Goal: Task Accomplishment & Management: Manage account settings

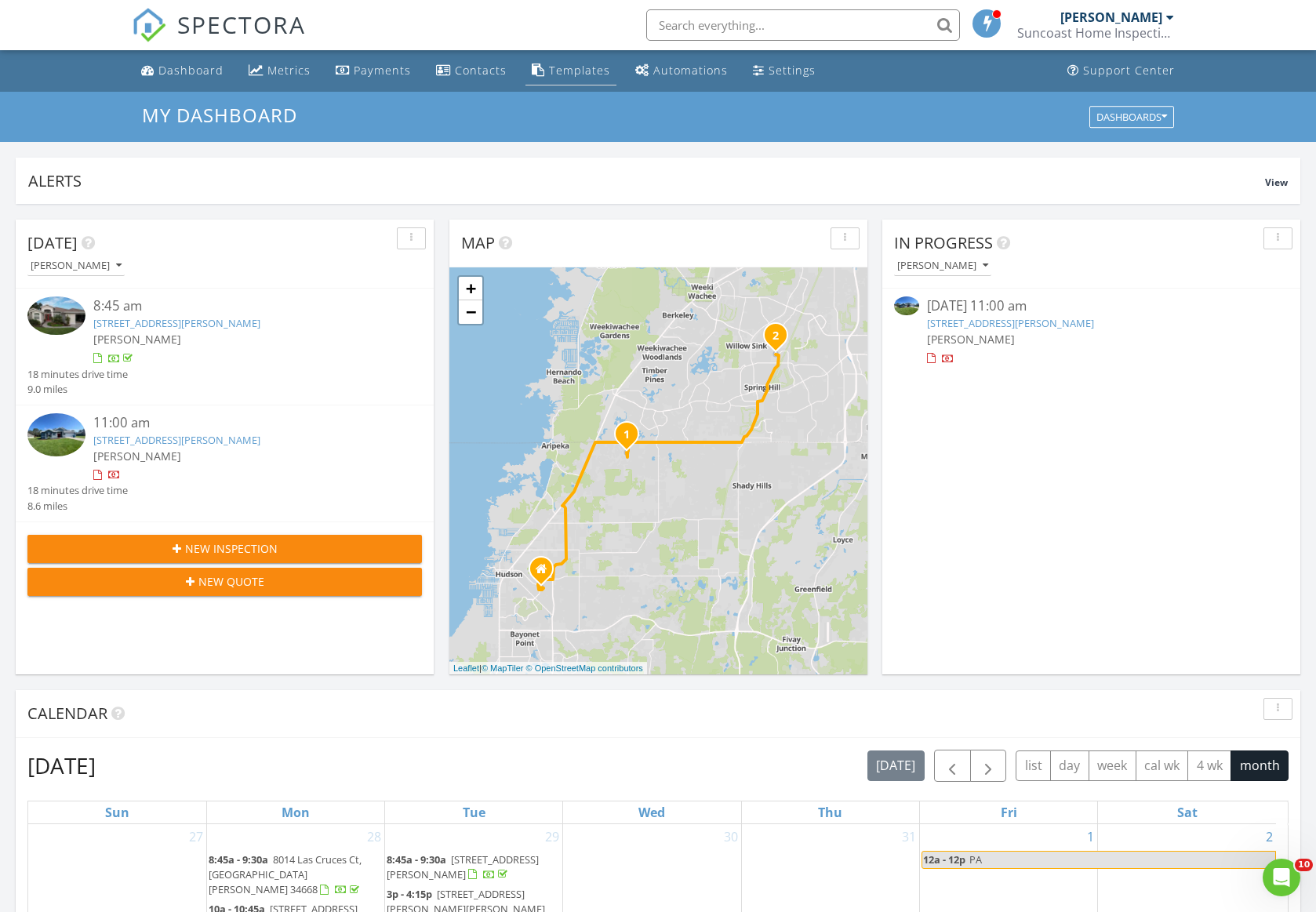
scroll to position [1452, 1341]
click at [708, 29] on input "text" at bounding box center [804, 25] width 314 height 32
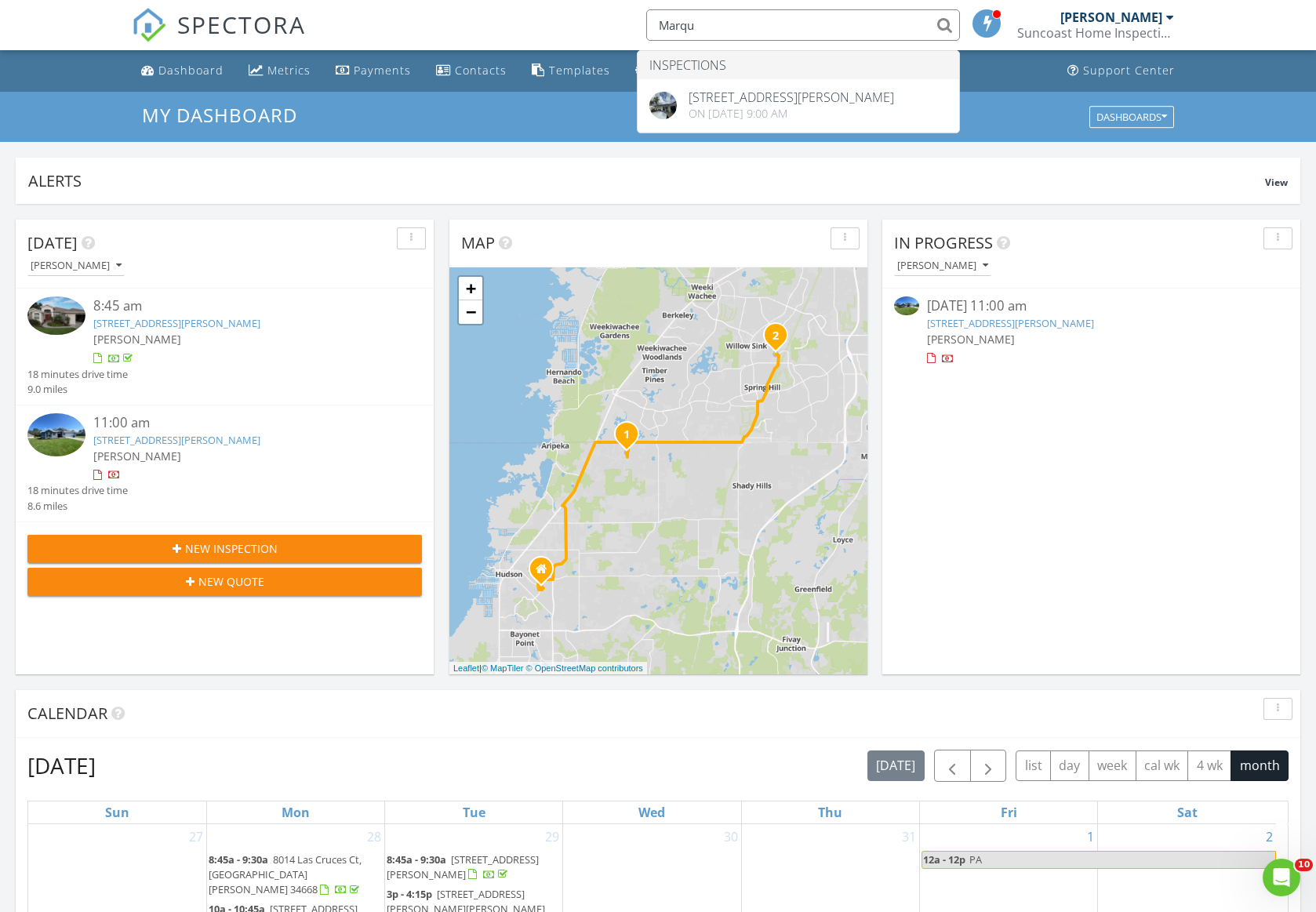
type input "Marqu"
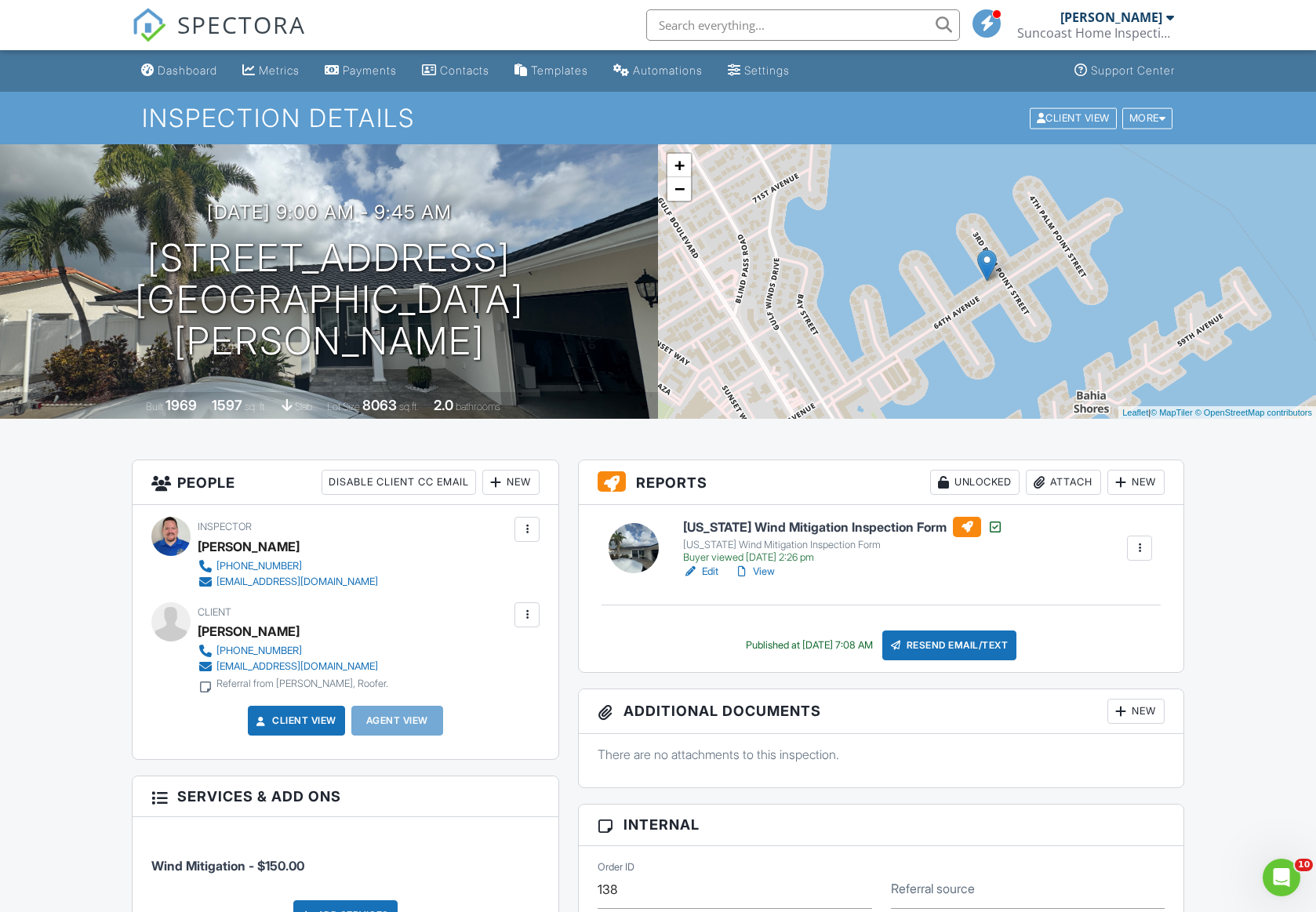
click at [766, 573] on link "View" at bounding box center [754, 572] width 40 height 16
click at [204, 78] on link "Dashboard" at bounding box center [179, 71] width 89 height 29
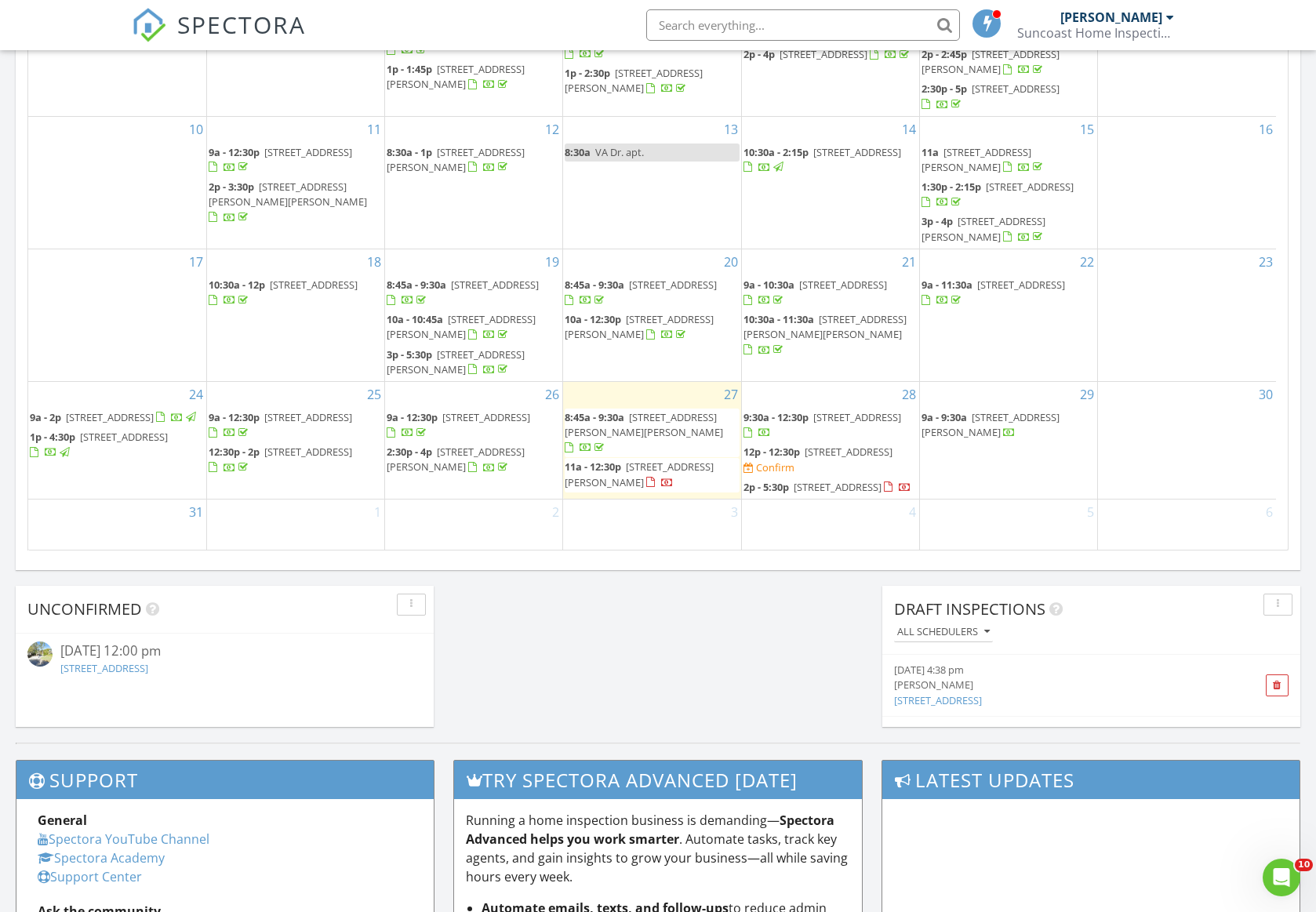
scroll to position [648, 0]
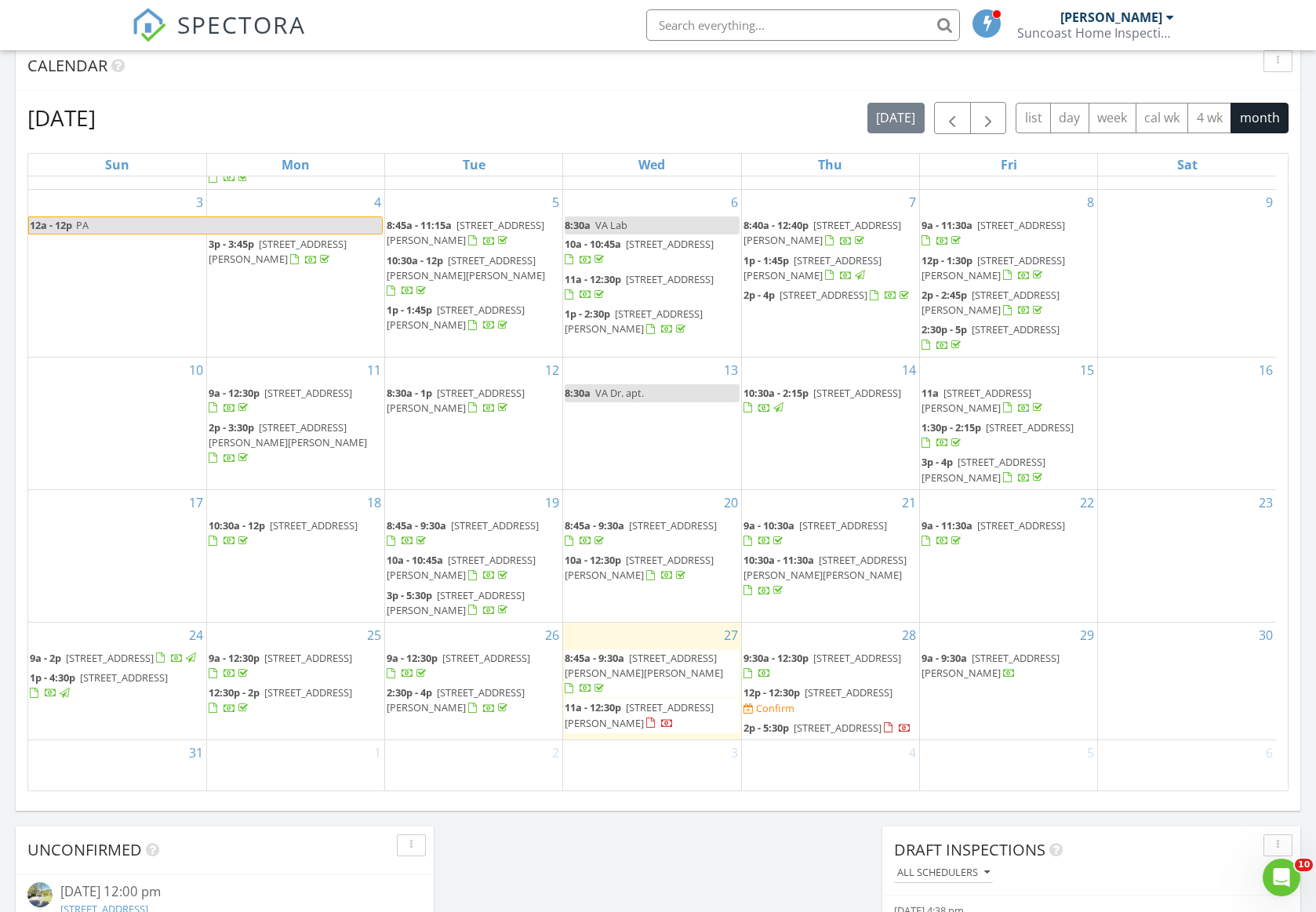
click at [805, 688] on span "[STREET_ADDRESS]" at bounding box center [849, 692] width 88 height 14
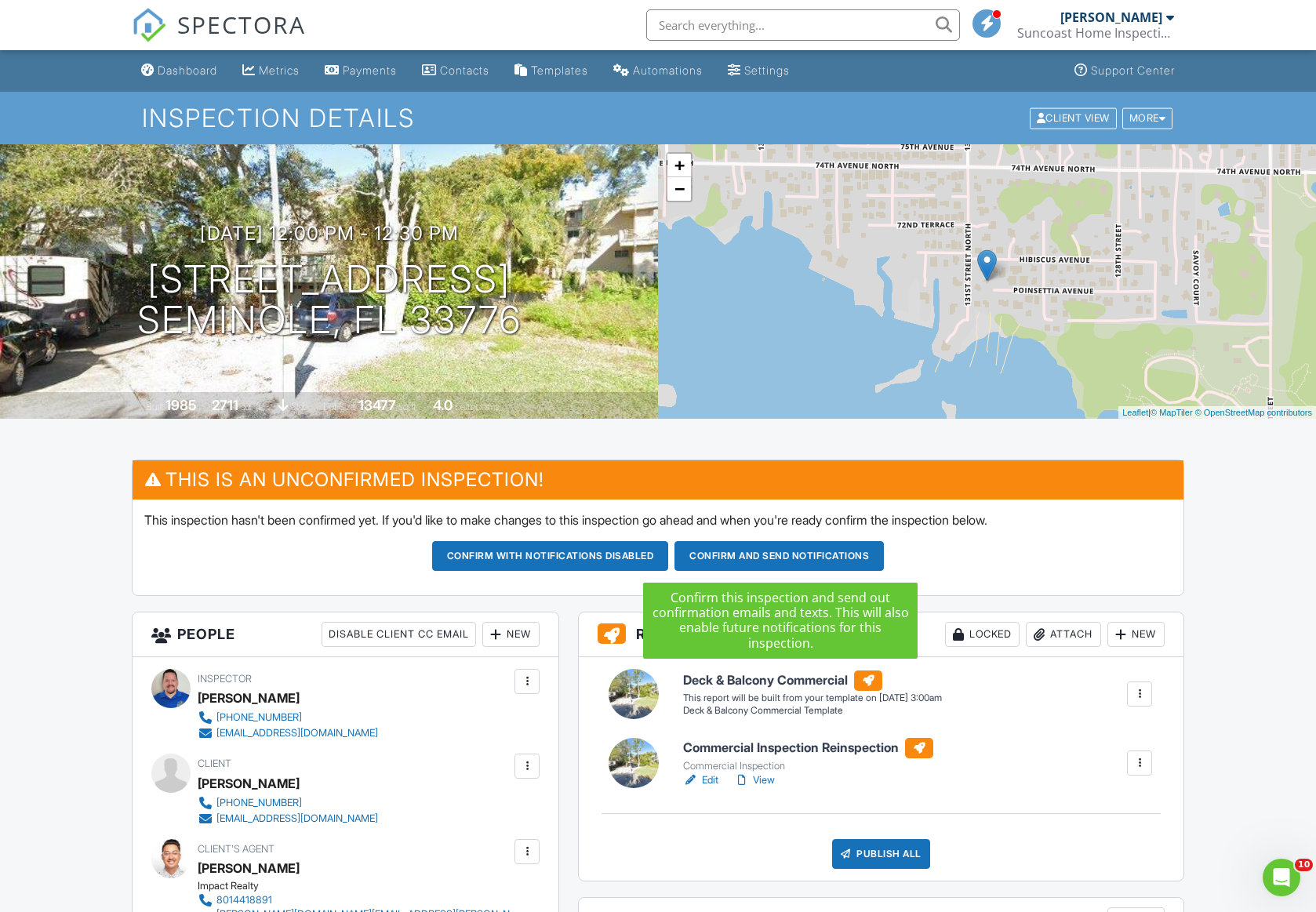
click at [670, 559] on button "Confirm and send notifications" at bounding box center [551, 556] width 237 height 30
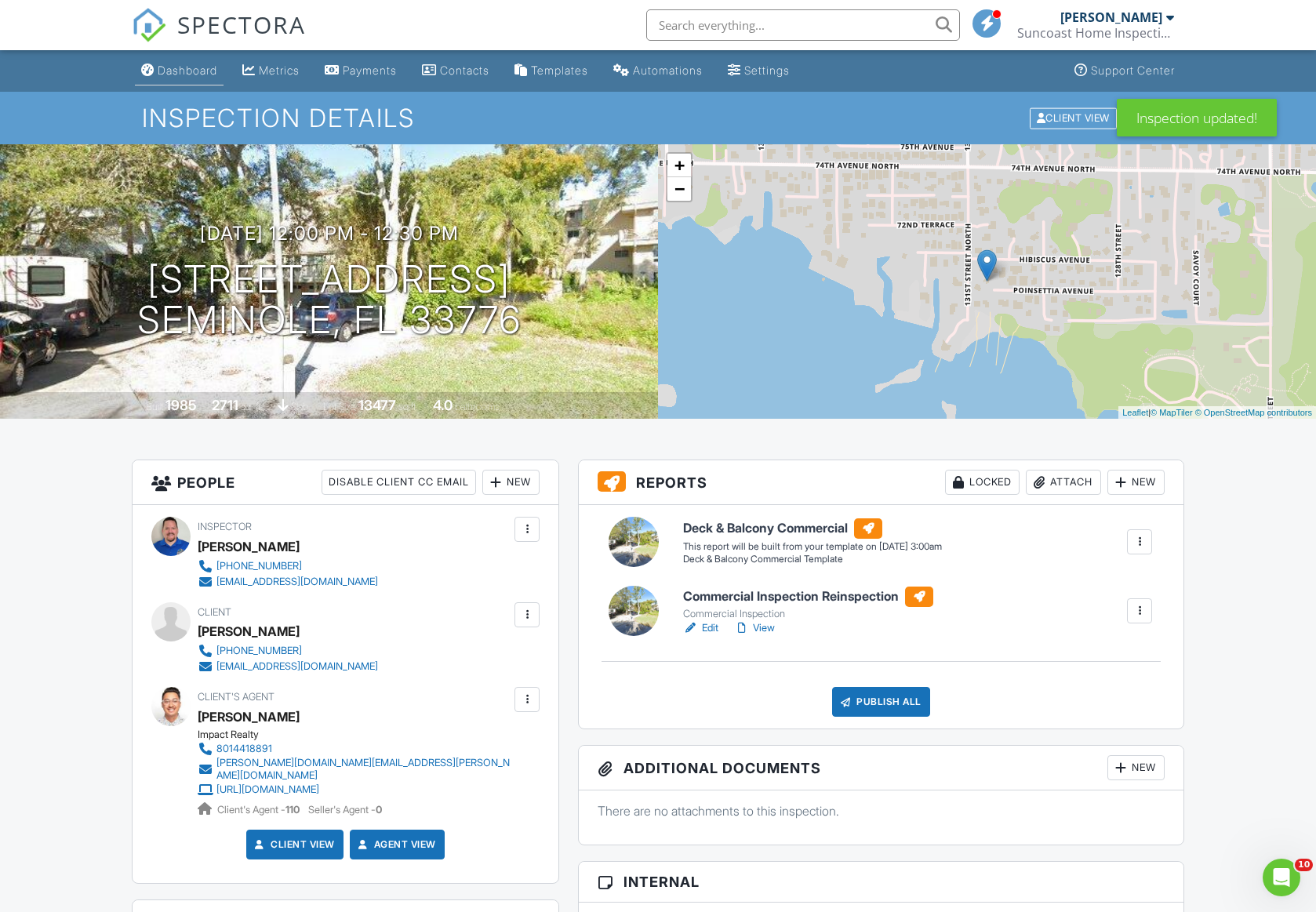
click at [201, 67] on div "Dashboard" at bounding box center [187, 70] width 59 height 13
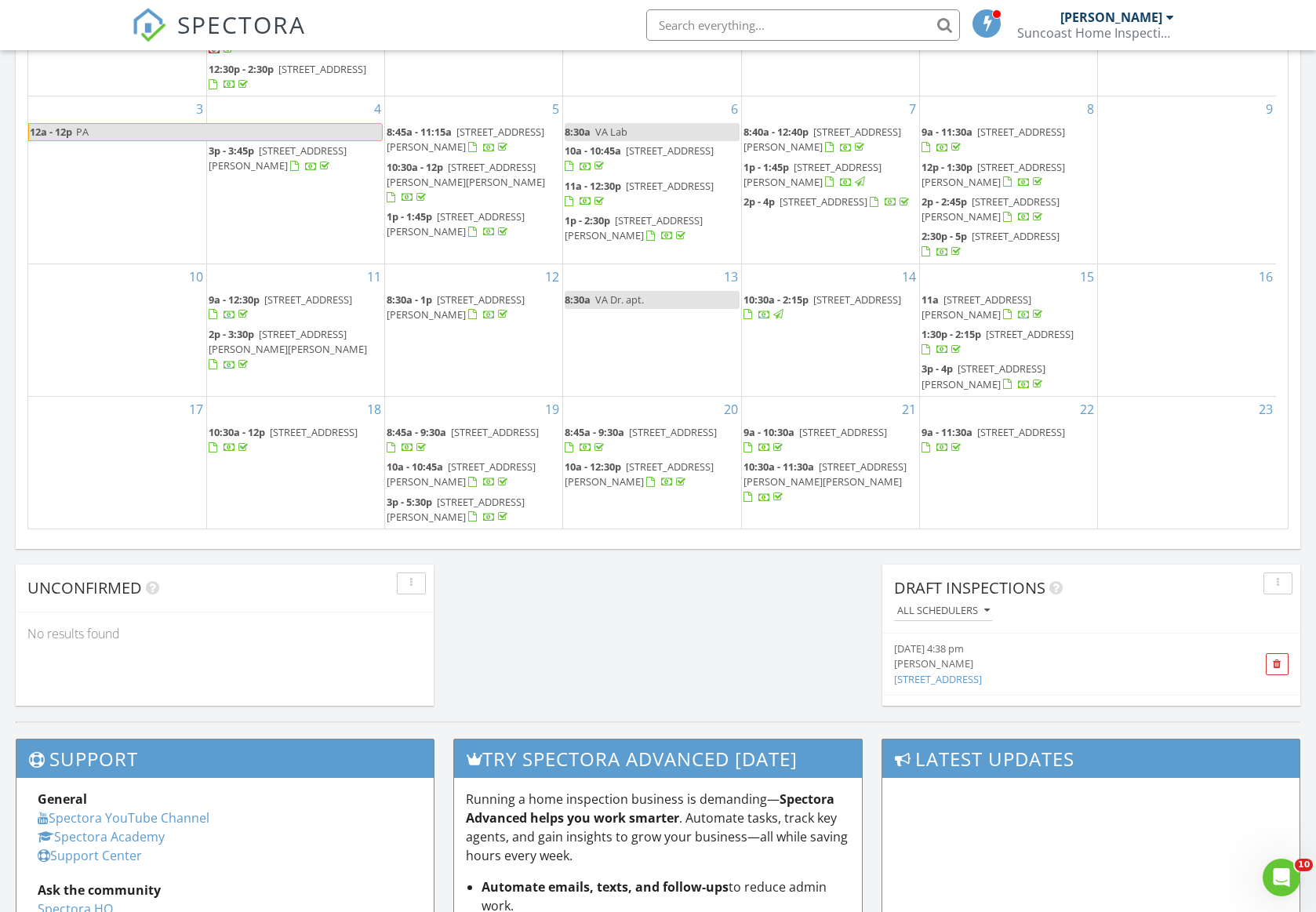
scroll to position [169, 0]
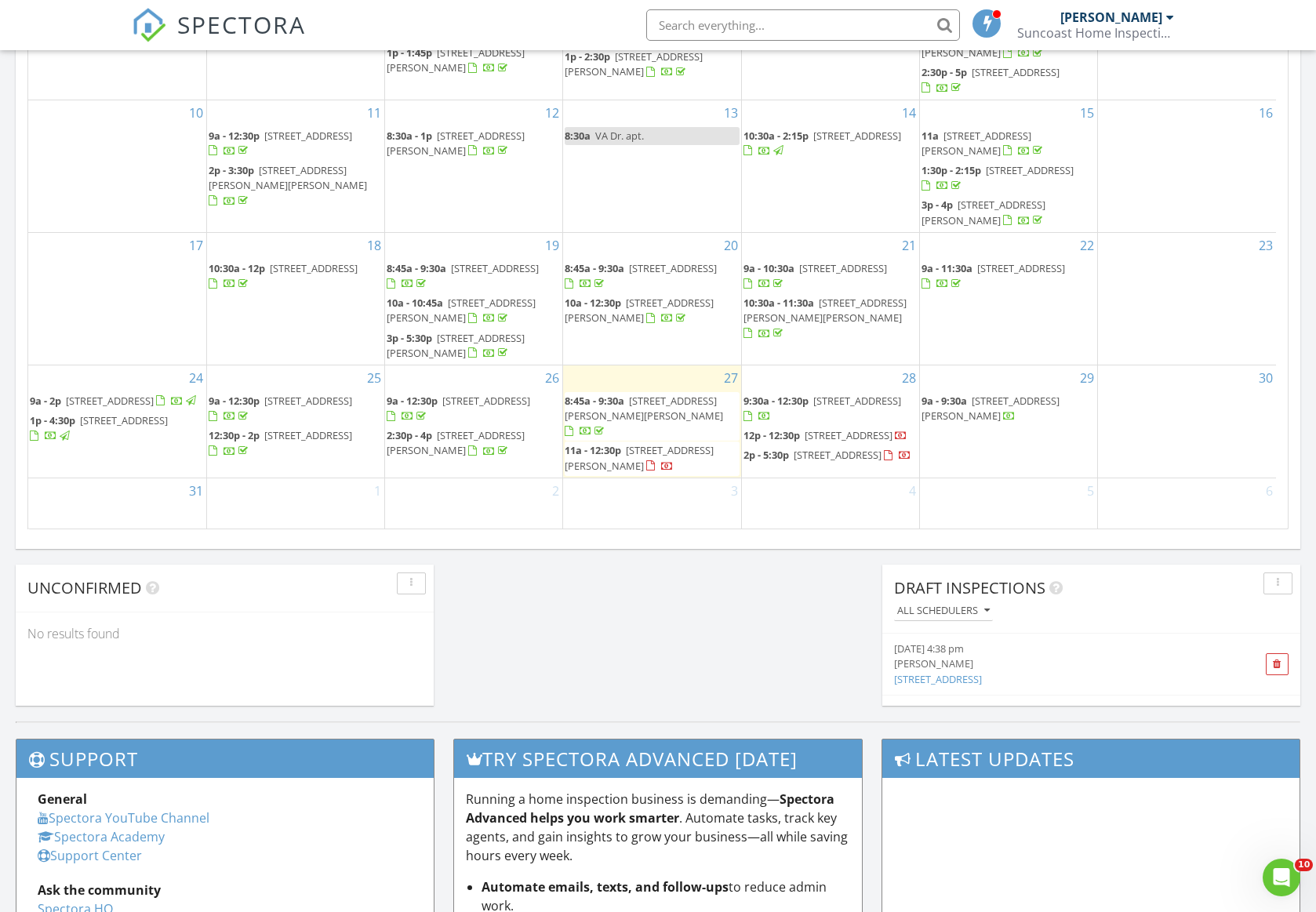
click at [943, 446] on div "29 9a - 9:30a 13363 Sea Bridge Dr, Hudson 34669" at bounding box center [1009, 421] width 178 height 112
drag, startPoint x: 943, startPoint y: 446, endPoint x: 870, endPoint y: 445, distance: 73.0
click at [870, 448] on span "[STREET_ADDRESS]" at bounding box center [838, 455] width 88 height 14
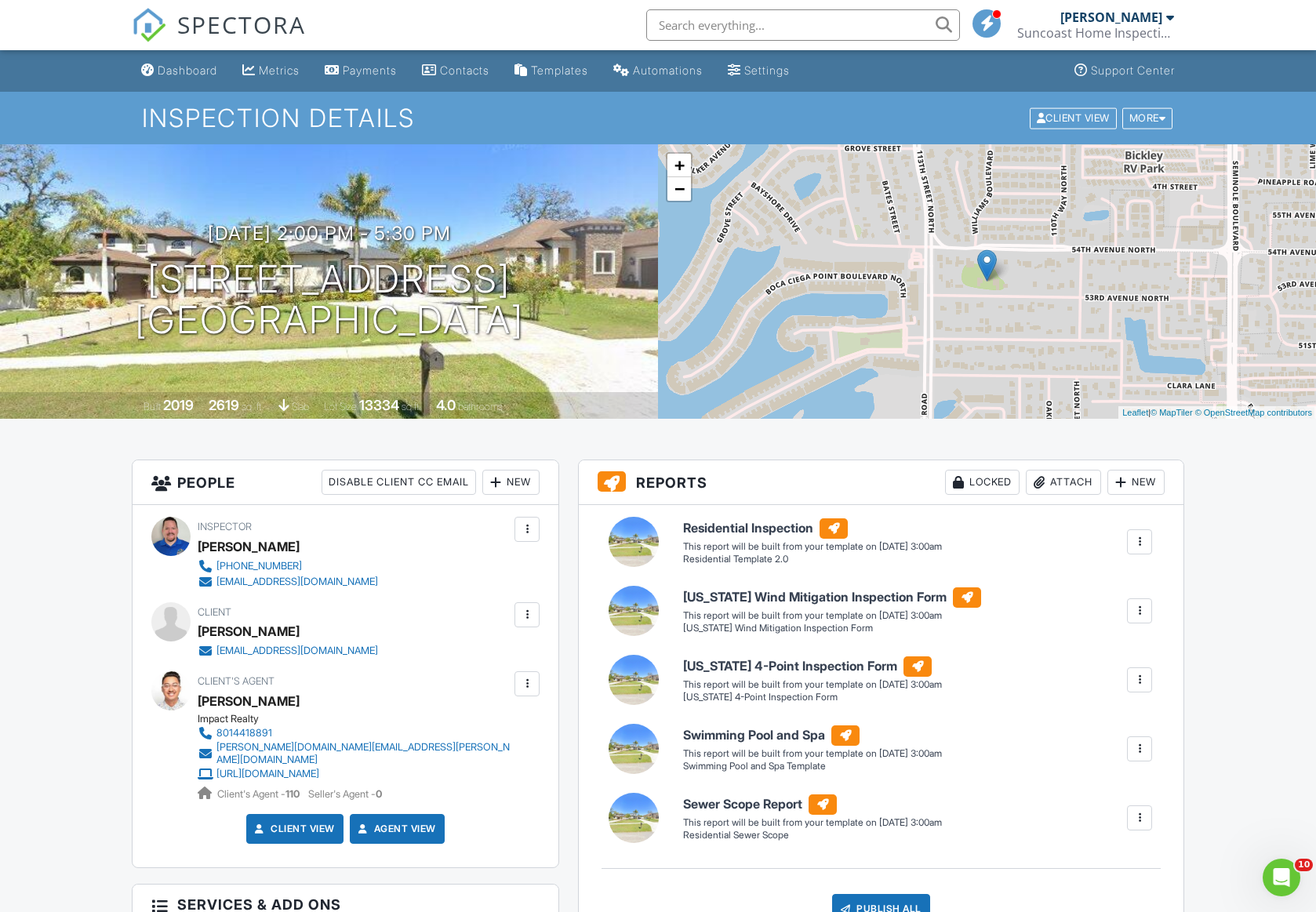
click at [531, 613] on div at bounding box center [528, 615] width 16 height 16
click at [426, 669] on li "Edit" at bounding box center [443, 662] width 175 height 39
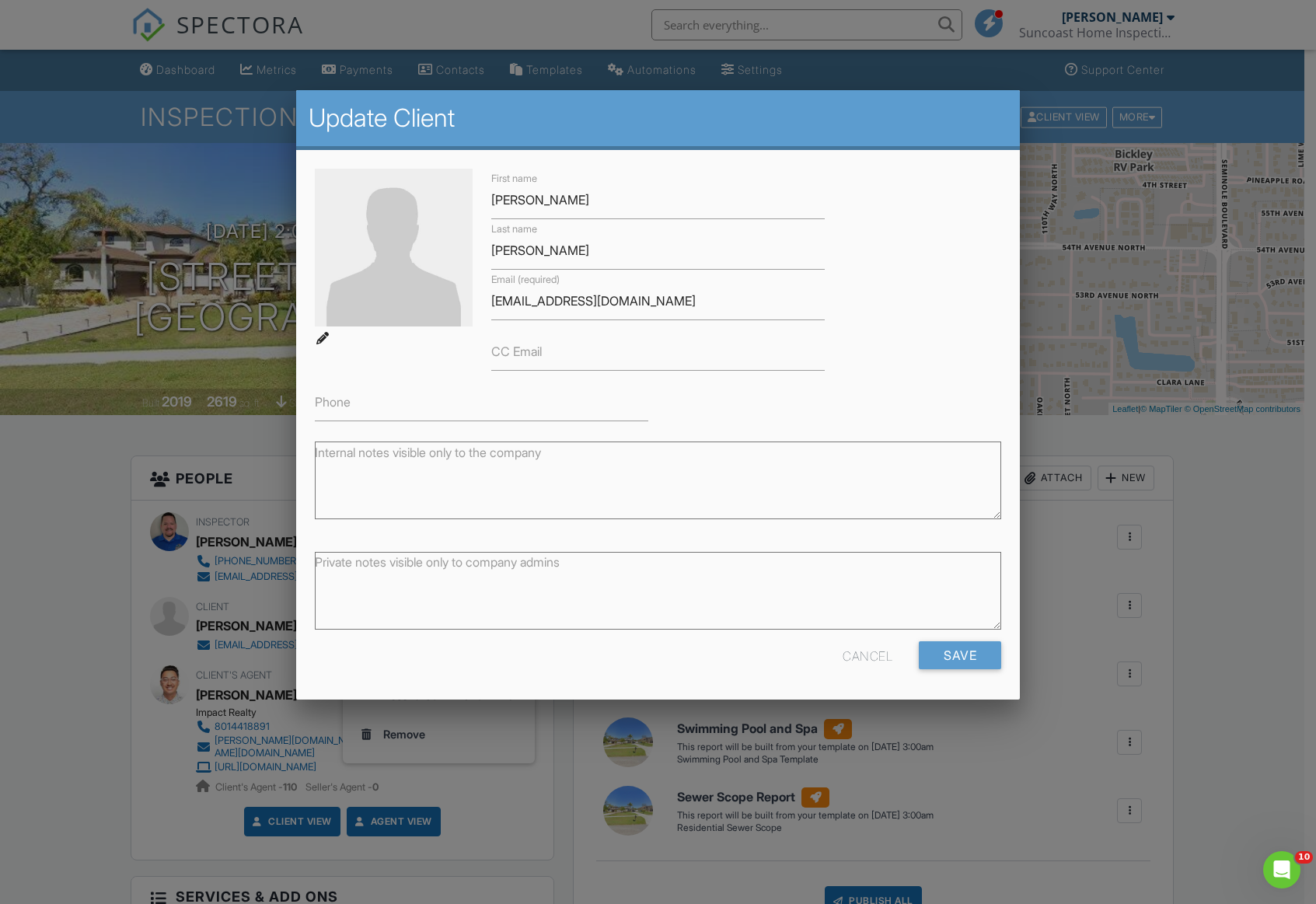
click at [859, 656] on div "Cancel" at bounding box center [867, 656] width 50 height 28
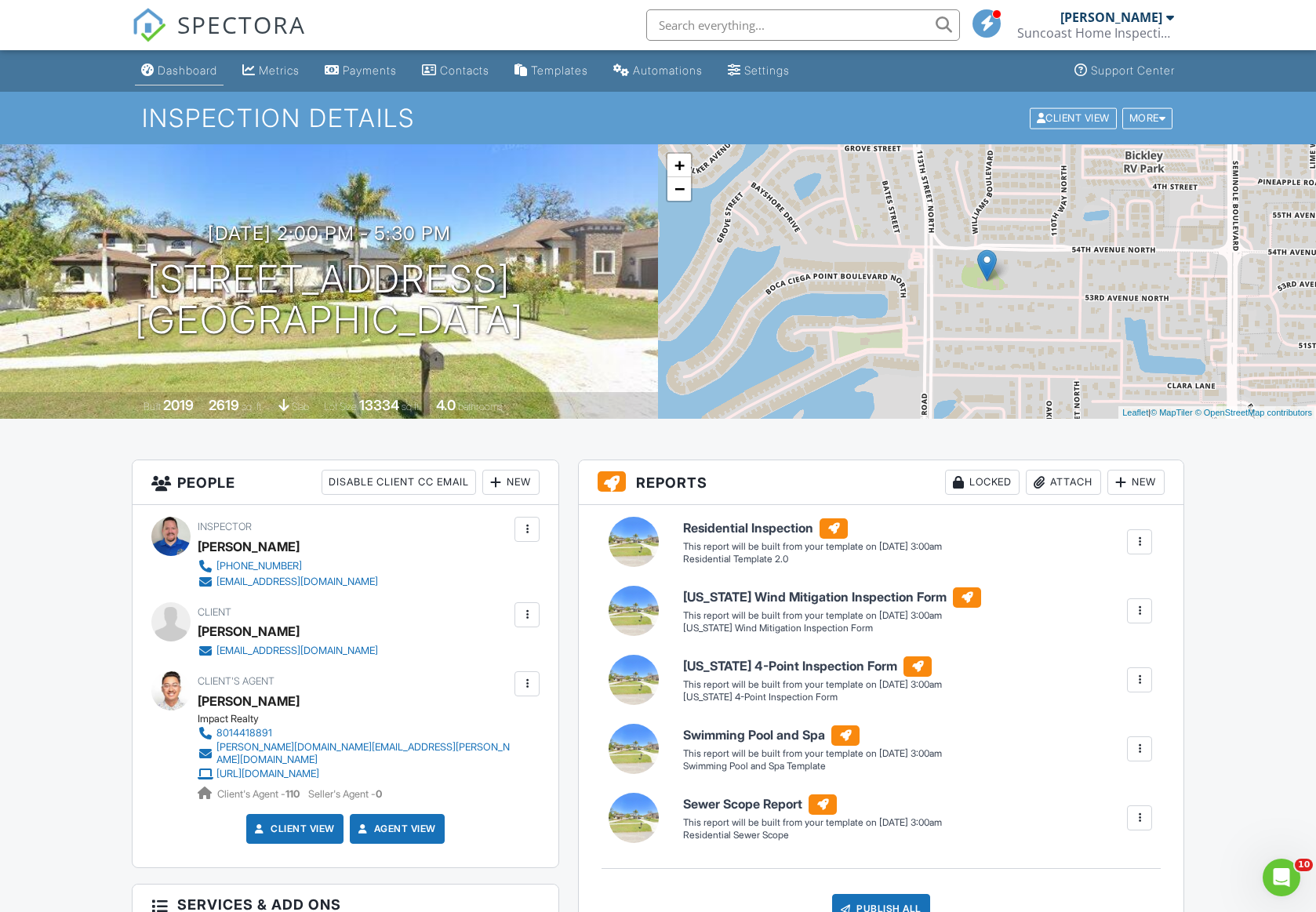
click at [179, 68] on div "Dashboard" at bounding box center [187, 70] width 59 height 13
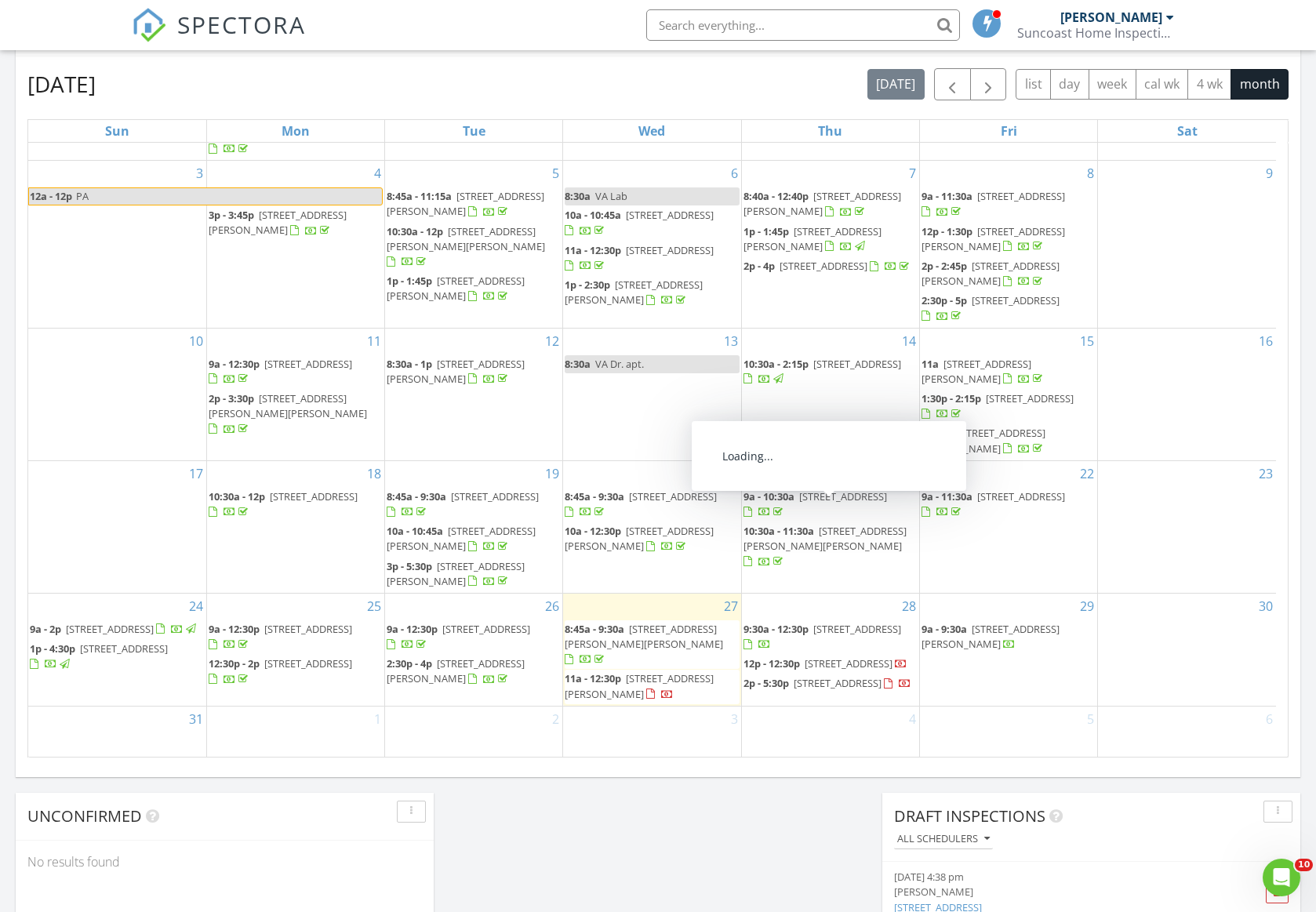
scroll to position [692, 0]
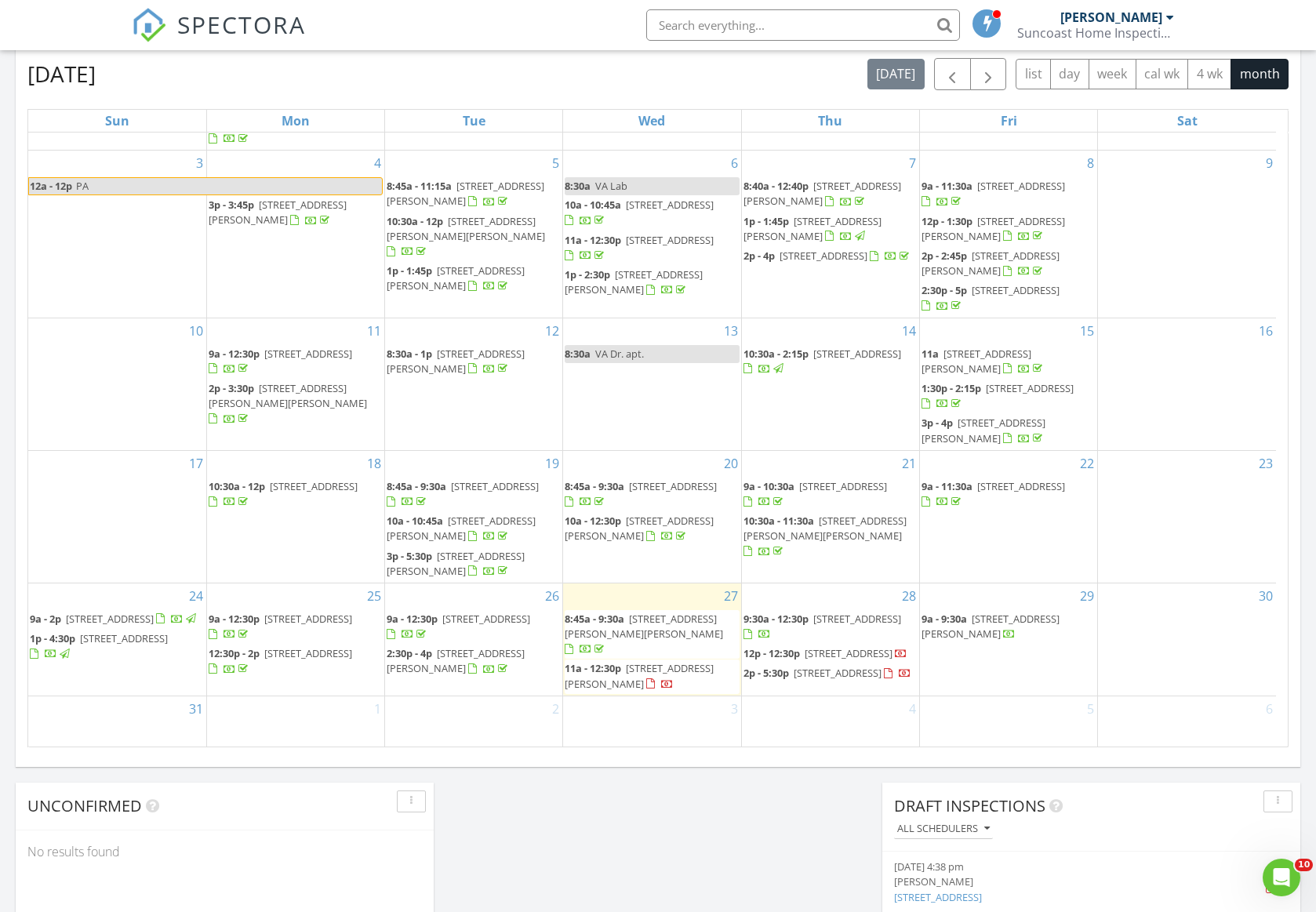
click at [801, 680] on span "11199 53rd Ave N, St. Petersburg 33708" at bounding box center [838, 673] width 88 height 14
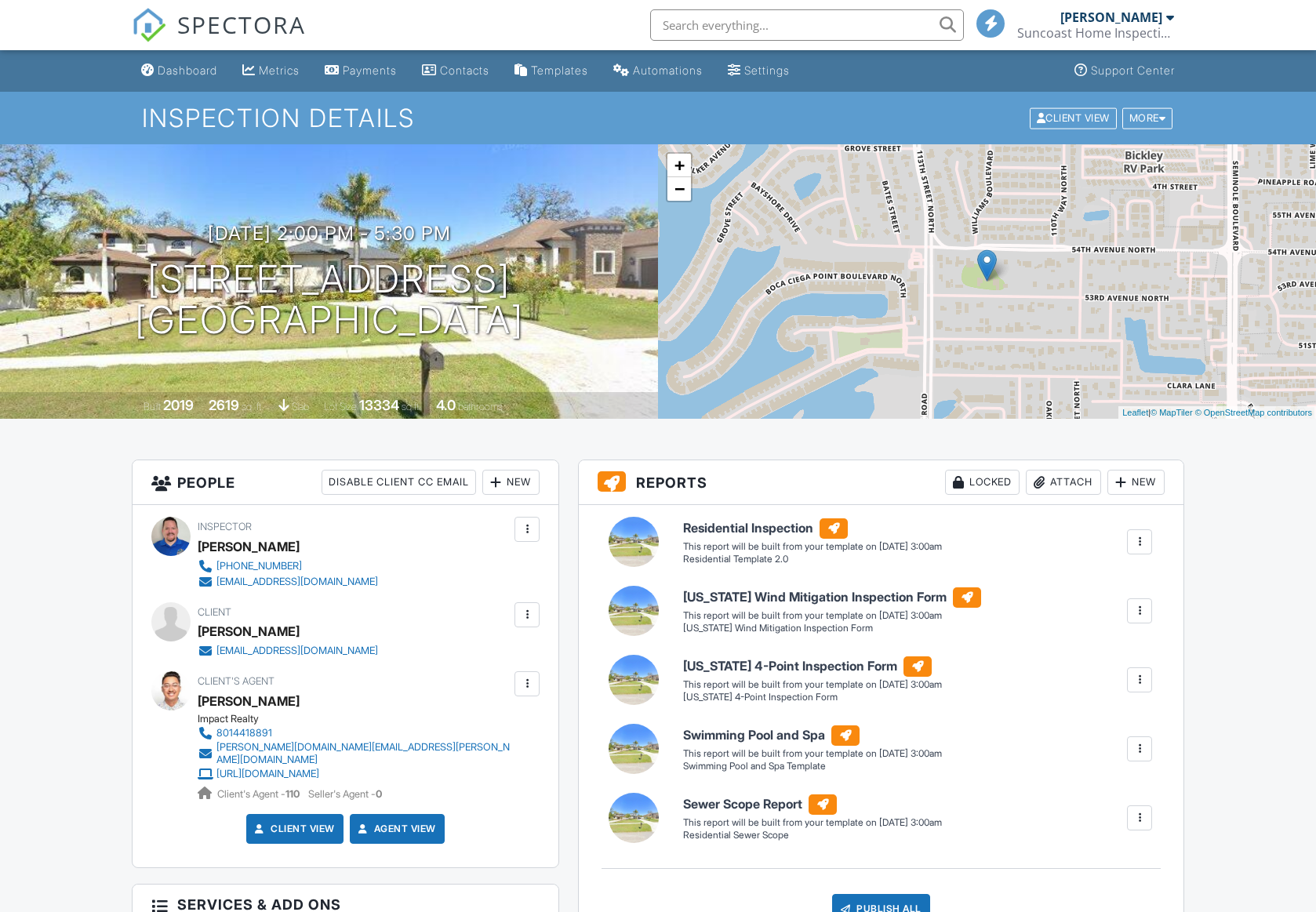
click at [525, 616] on div at bounding box center [528, 615] width 16 height 16
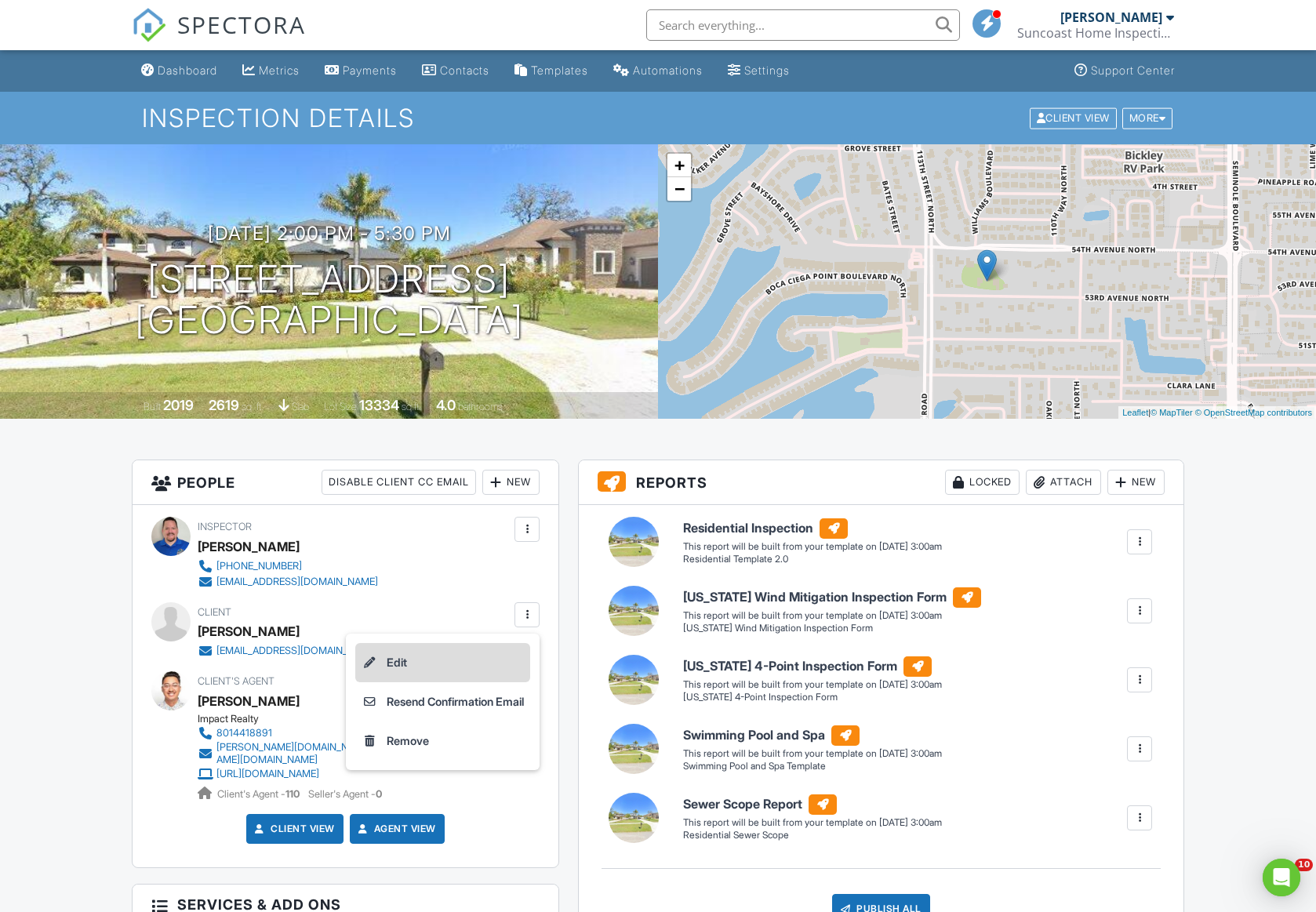
click at [417, 666] on li "Edit" at bounding box center [443, 662] width 175 height 39
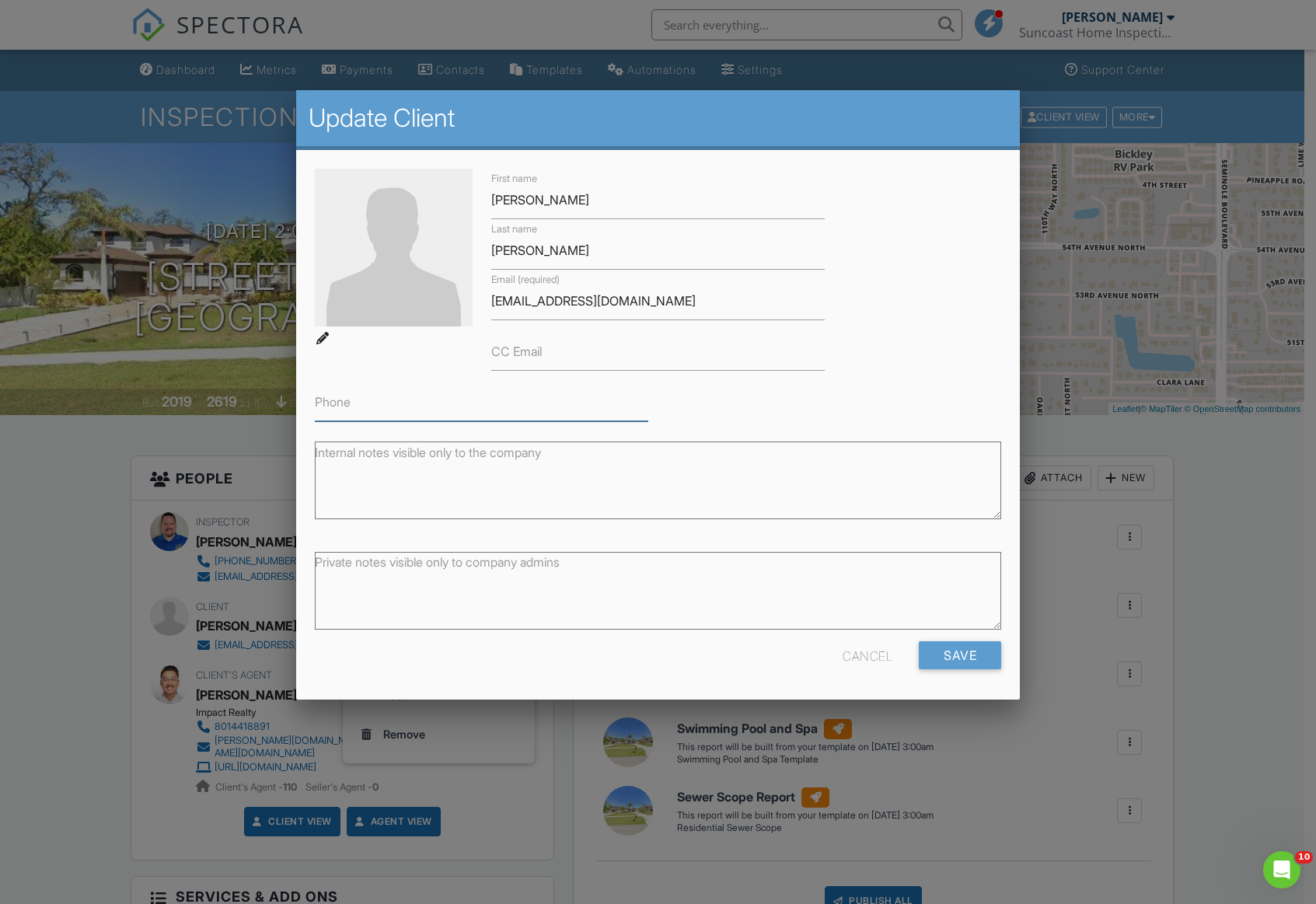
click at [371, 402] on input "Phone" at bounding box center [482, 402] width 334 height 38
type input "8137773275"
click at [952, 657] on input "Save" at bounding box center [960, 656] width 83 height 28
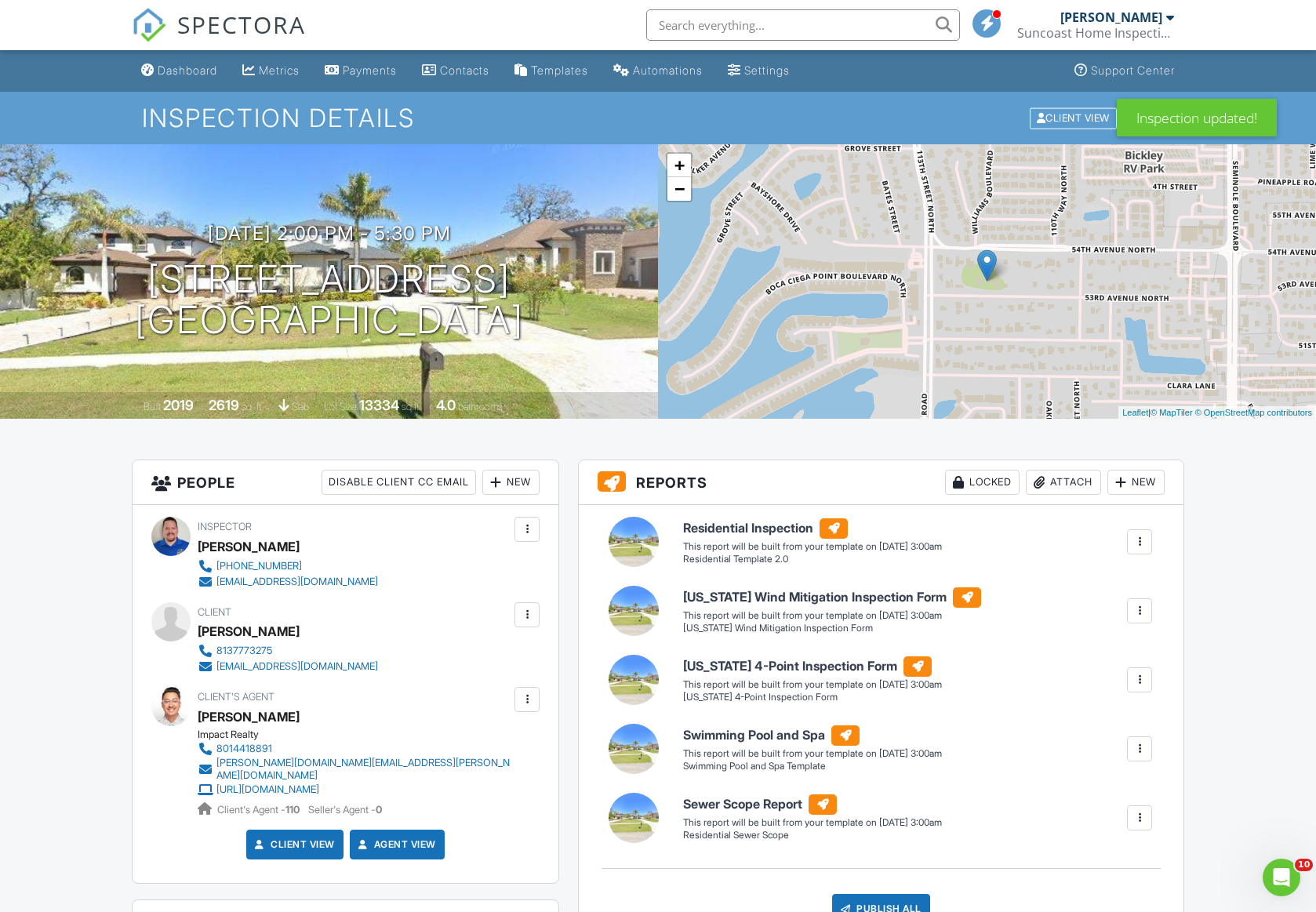
click at [527, 613] on div at bounding box center [528, 615] width 16 height 16
click at [470, 741] on li "Resend Confirmation Text" at bounding box center [443, 741] width 175 height 39
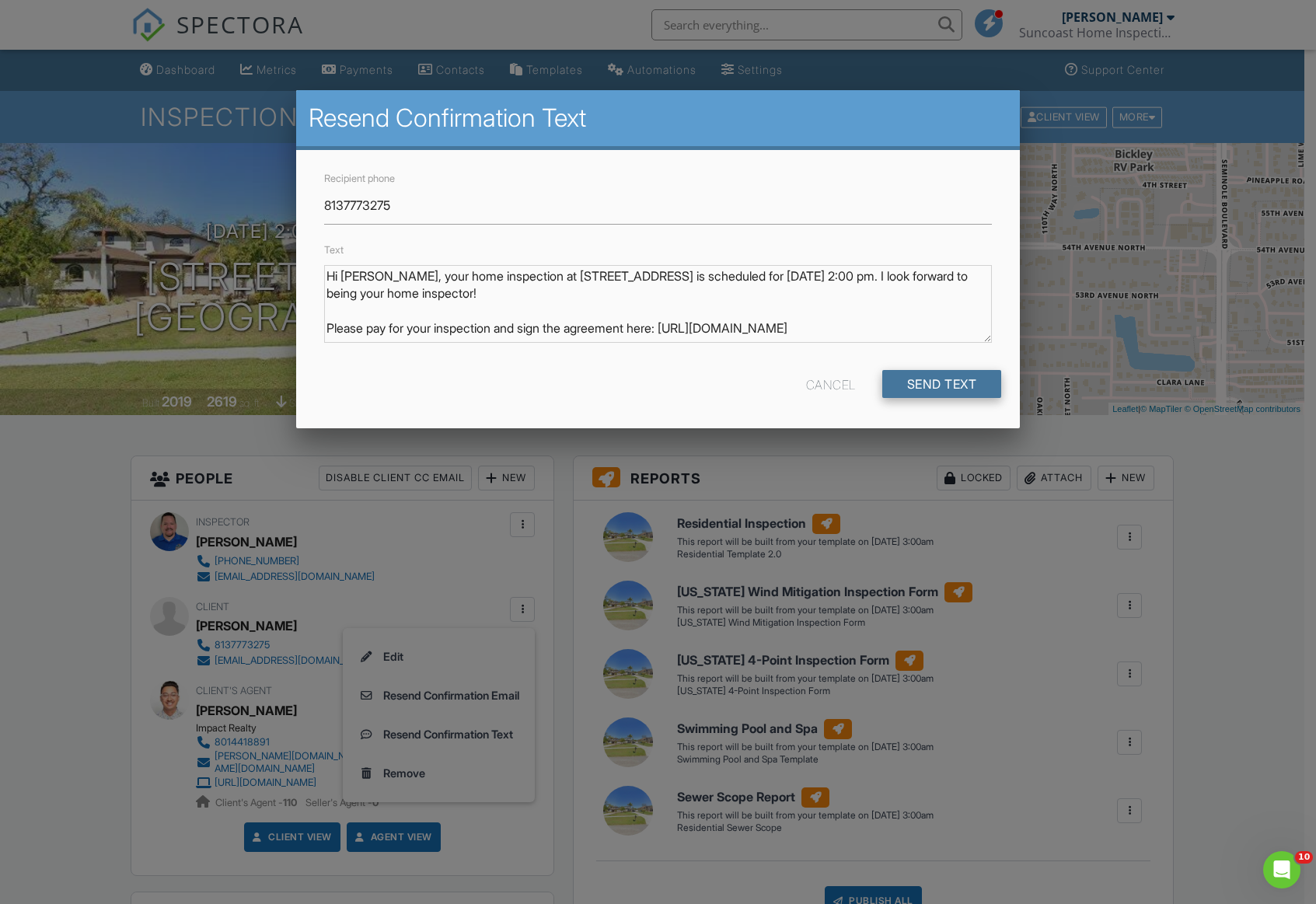
click at [925, 382] on input "Send Text" at bounding box center [942, 384] width 119 height 28
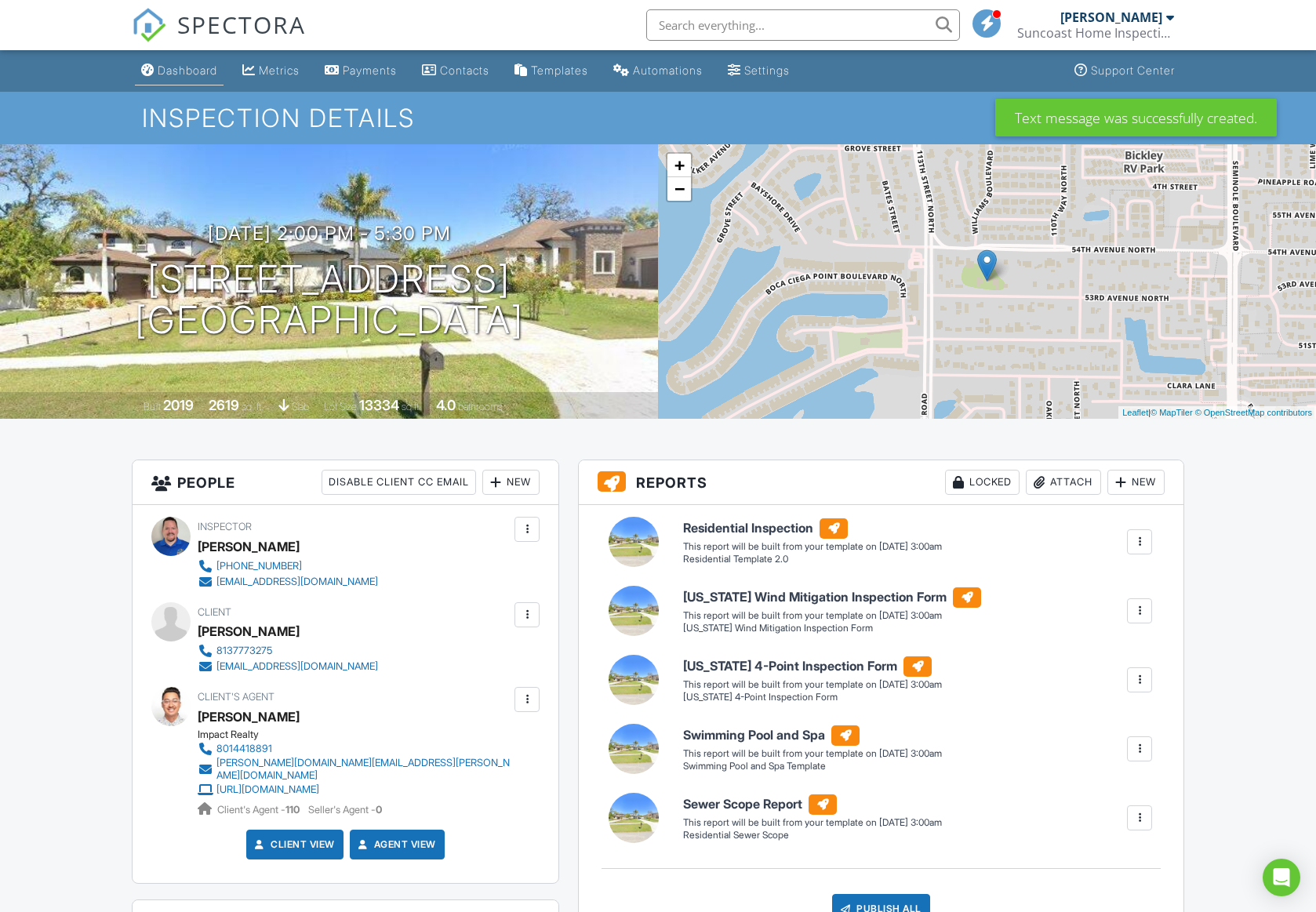
click at [201, 76] on div "Dashboard" at bounding box center [187, 70] width 59 height 13
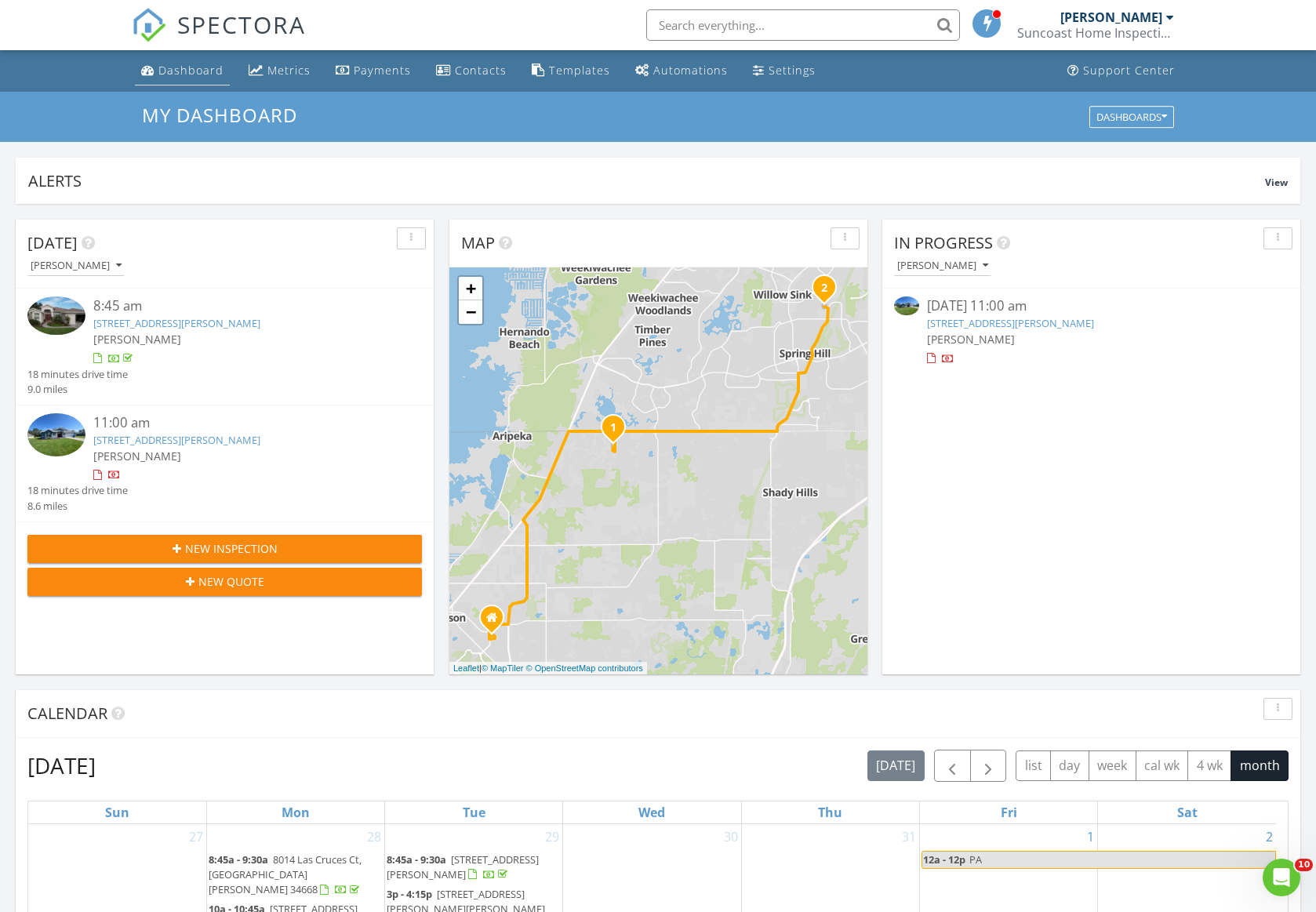
click at [190, 90] on li "Dashboard" at bounding box center [182, 71] width 102 height 41
click at [191, 73] on div "Dashboard" at bounding box center [191, 70] width 65 height 15
